Goal: Task Accomplishment & Management: Manage account settings

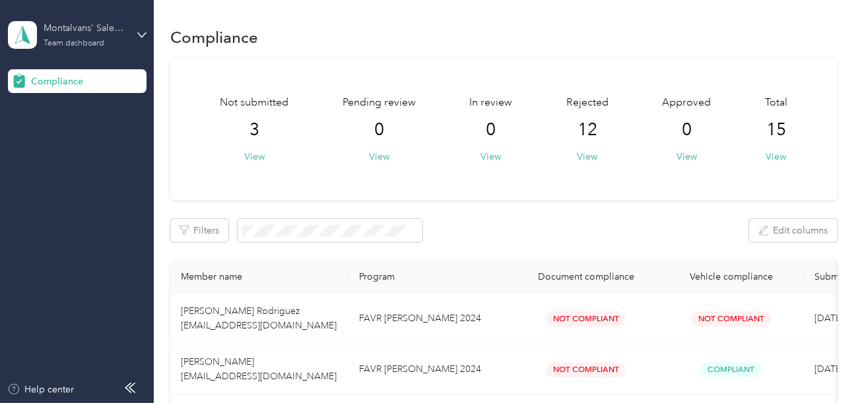
click at [75, 44] on div "Team dashboard" at bounding box center [74, 44] width 61 height 8
click at [67, 135] on div "Log out" at bounding box center [44, 138] width 51 height 14
